Goal: Information Seeking & Learning: Find specific fact

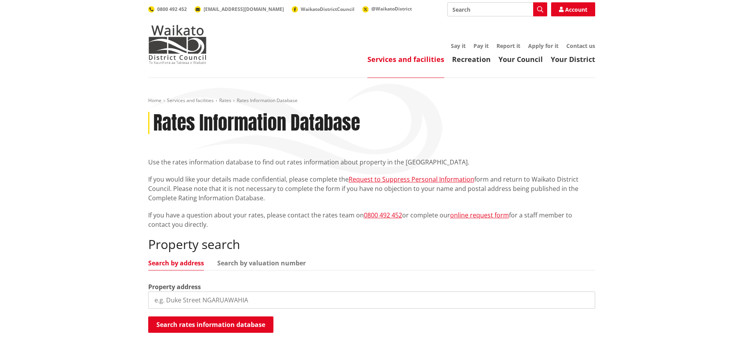
scroll to position [39, 0]
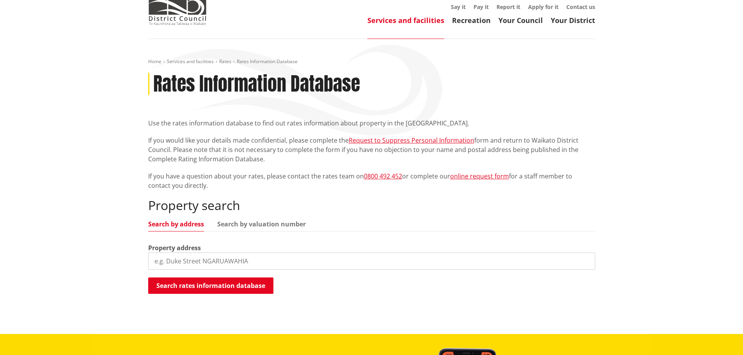
click at [232, 257] on input "search" at bounding box center [371, 261] width 447 height 17
type input "194 russell road"
click at [232, 285] on button "Search rates information database" at bounding box center [210, 286] width 125 height 16
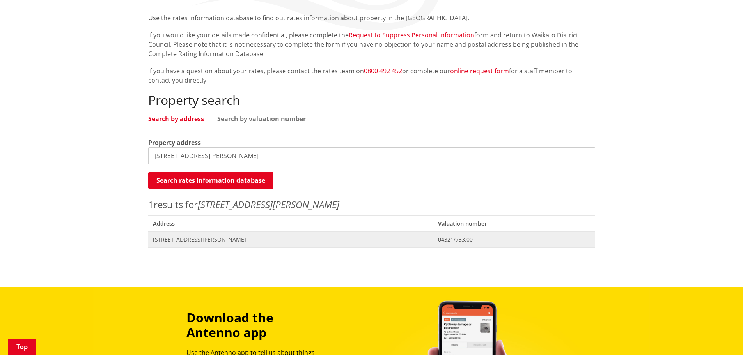
scroll to position [156, 0]
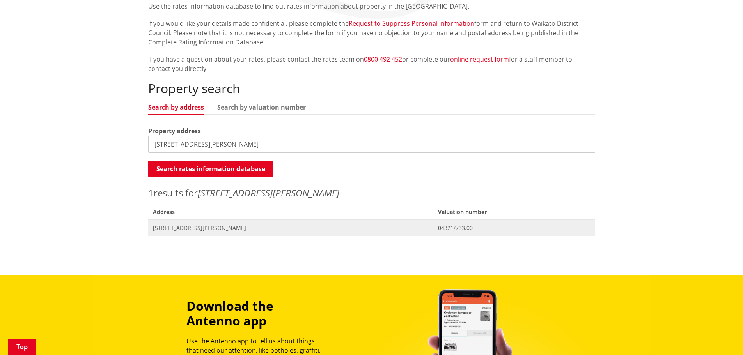
click at [199, 228] on span "[STREET_ADDRESS][PERSON_NAME]" at bounding box center [291, 228] width 276 height 8
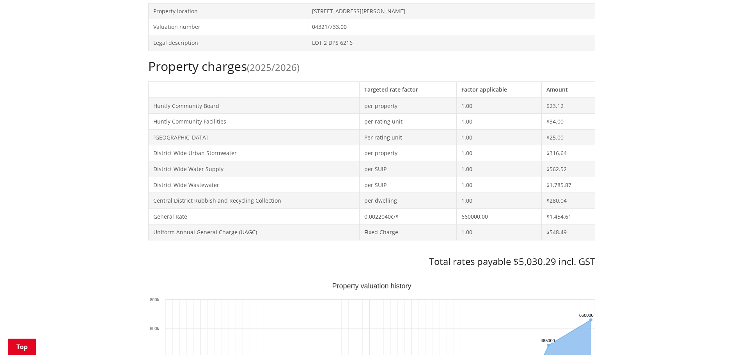
scroll to position [312, 0]
